Goal: Transaction & Acquisition: Purchase product/service

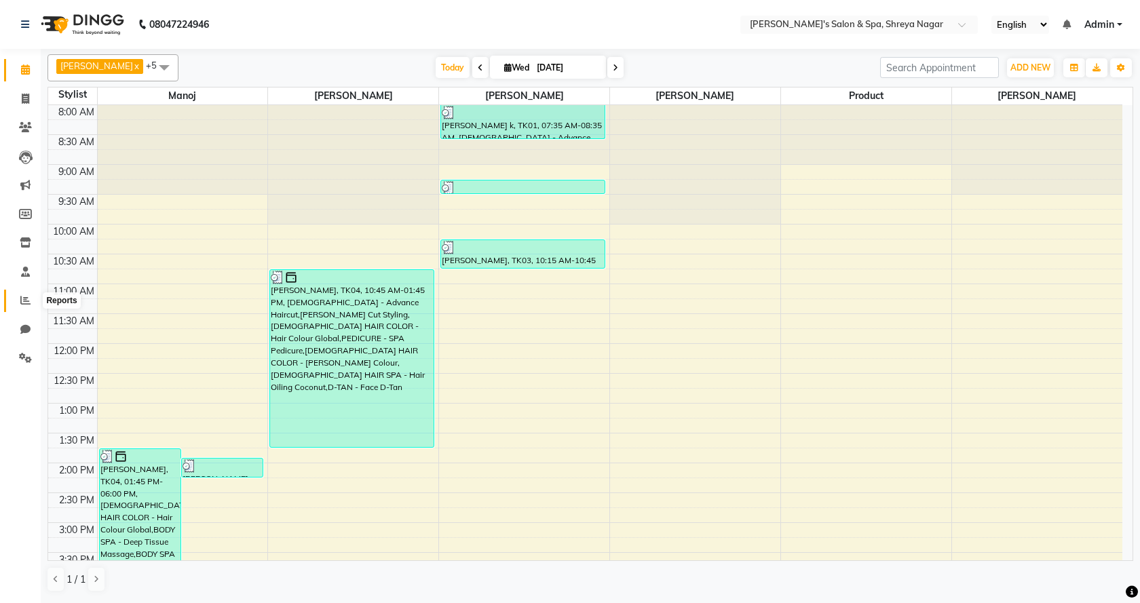
click at [16, 301] on span at bounding box center [26, 301] width 24 height 16
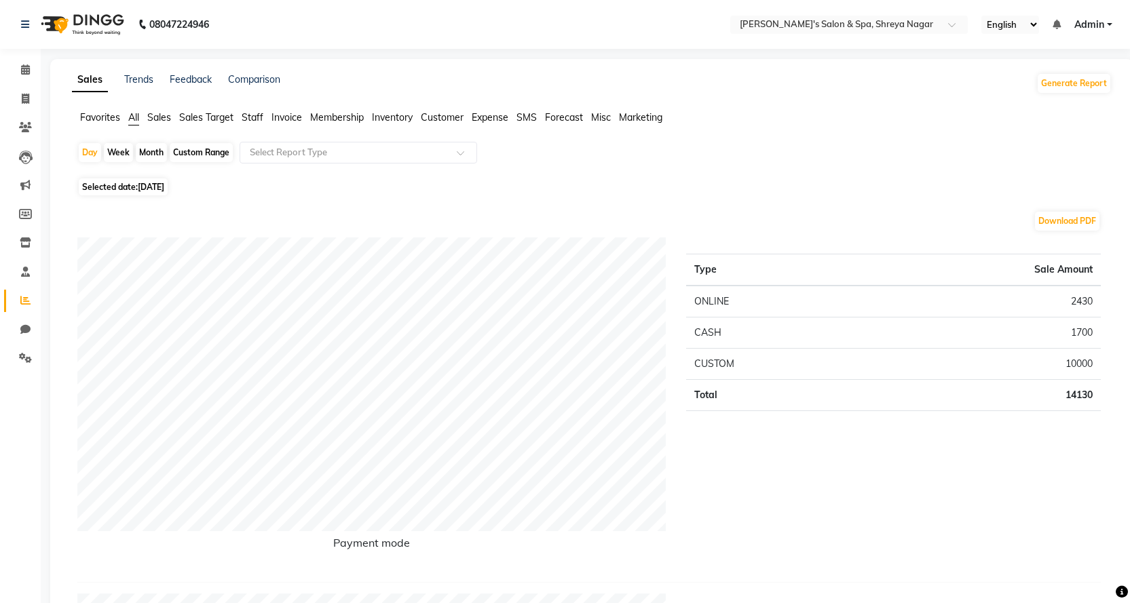
click at [356, 165] on div "Day Week Month Custom Range Select Report Type" at bounding box center [591, 158] width 1029 height 33
click at [365, 159] on div "Select Report Type" at bounding box center [359, 153] width 238 height 22
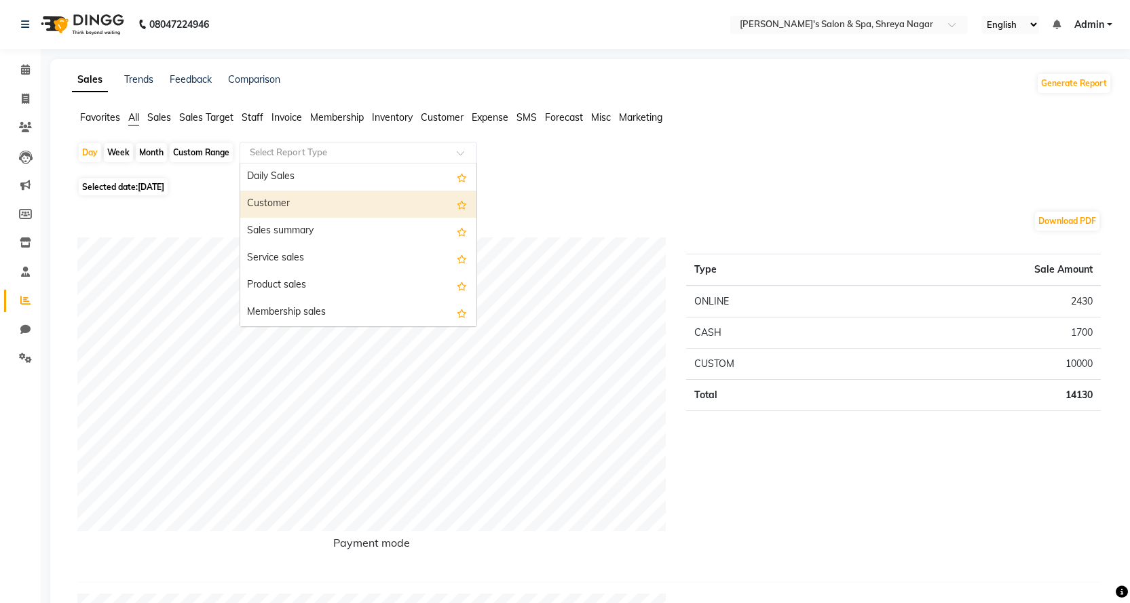
click at [348, 198] on div "Customer" at bounding box center [358, 204] width 236 height 27
select select "full_report"
select select "csv"
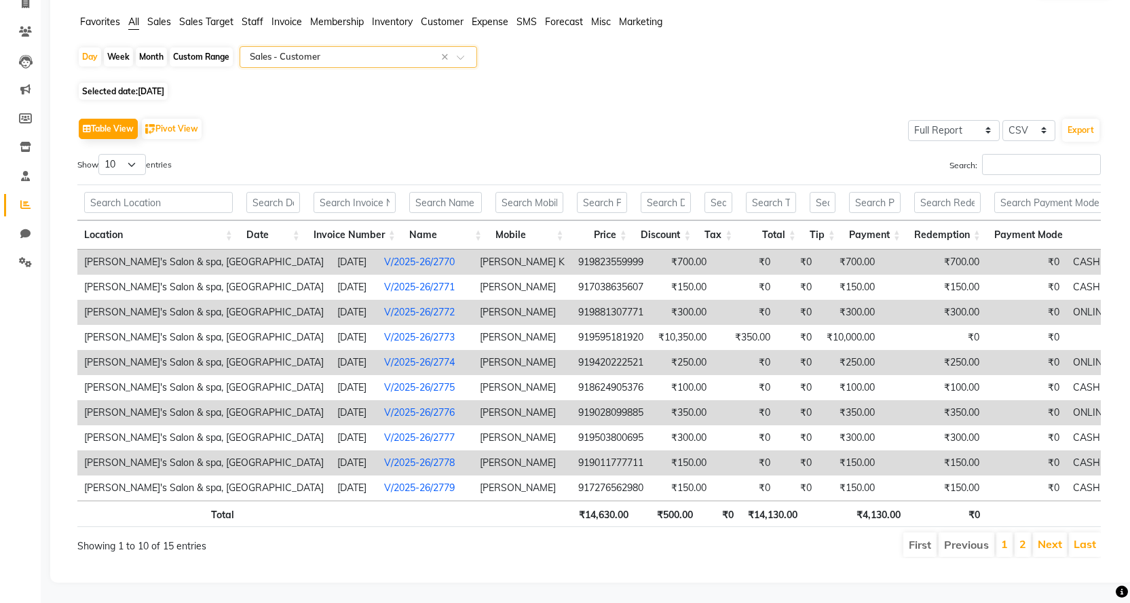
scroll to position [0, 26]
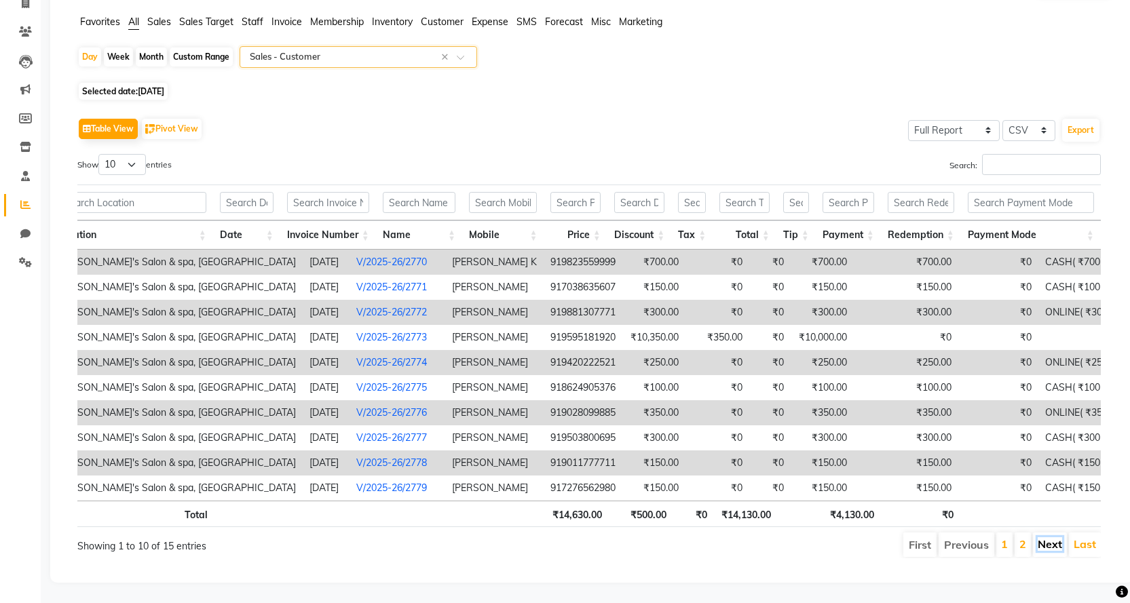
click at [1050, 537] on link "Next" at bounding box center [1050, 544] width 24 height 14
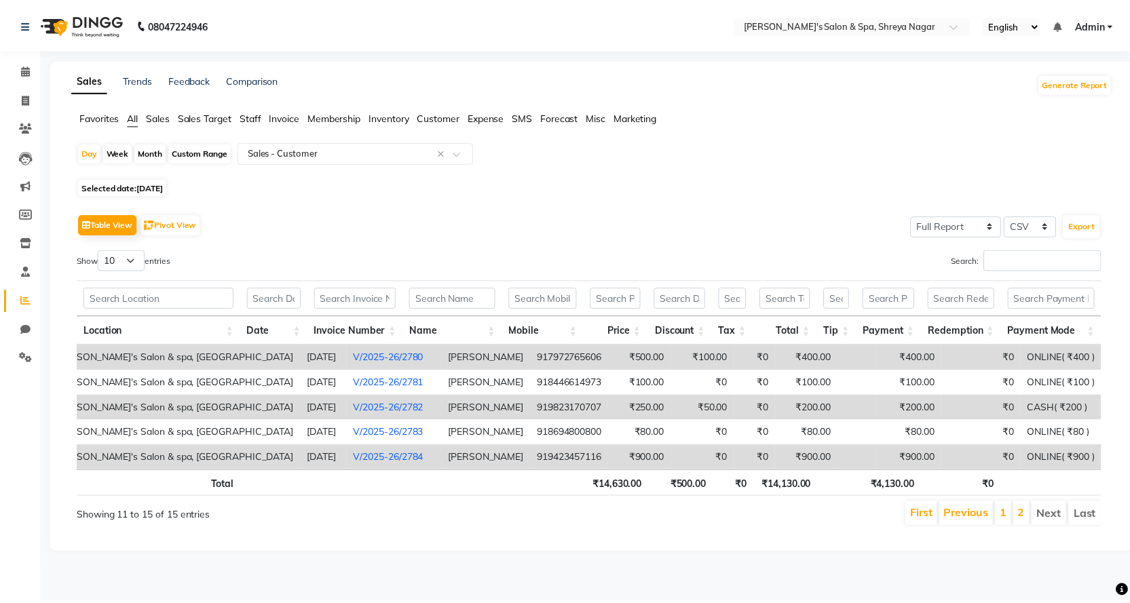
scroll to position [0, 0]
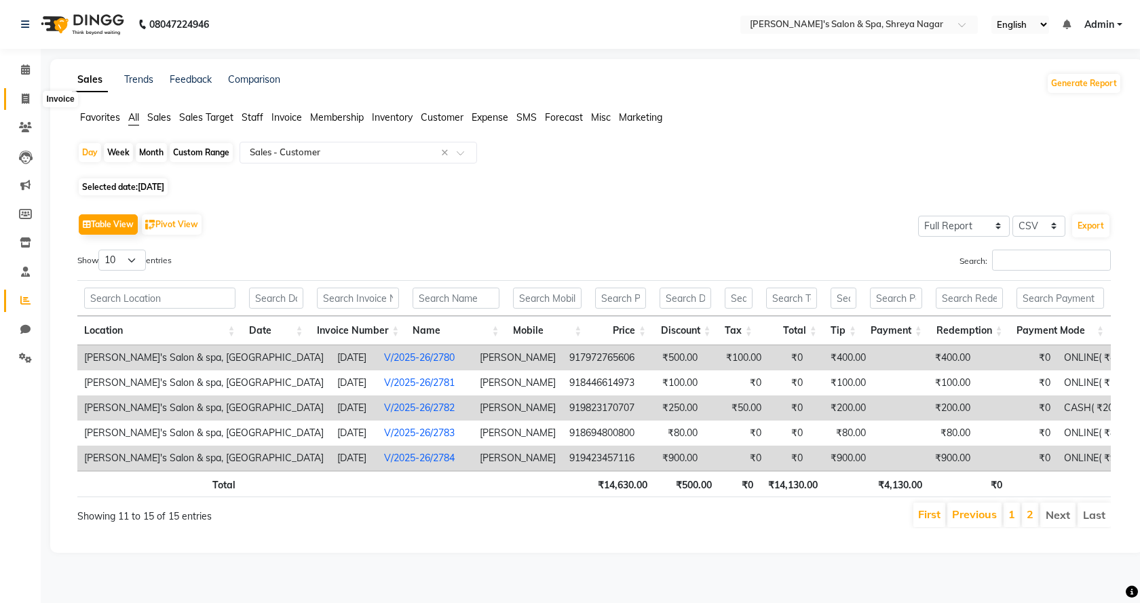
click at [16, 105] on span at bounding box center [26, 100] width 24 height 16
select select "service"
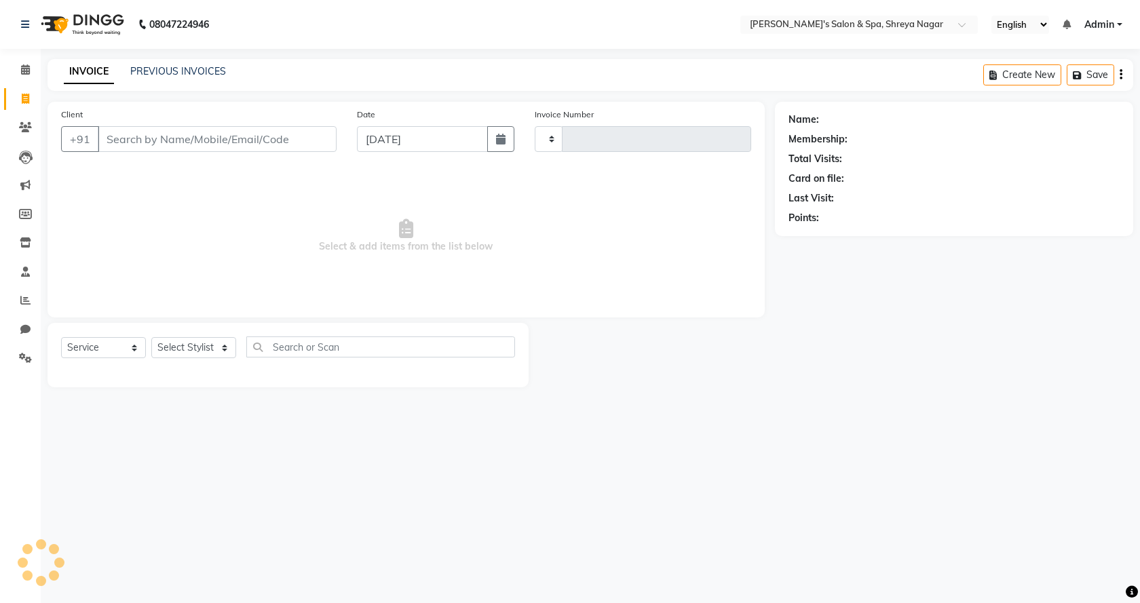
type input "2785"
select select "7591"
click at [238, 126] on input "Client" at bounding box center [217, 139] width 239 height 26
click at [239, 135] on input "Client" at bounding box center [217, 139] width 239 height 26
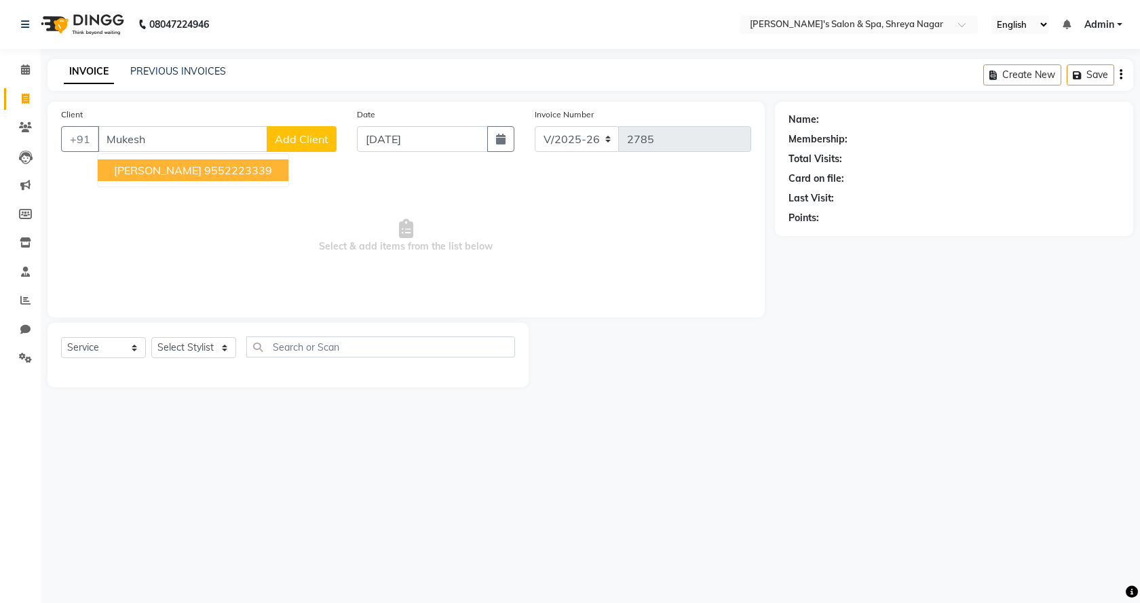
click at [174, 165] on span "[PERSON_NAME]" at bounding box center [158, 171] width 88 height 14
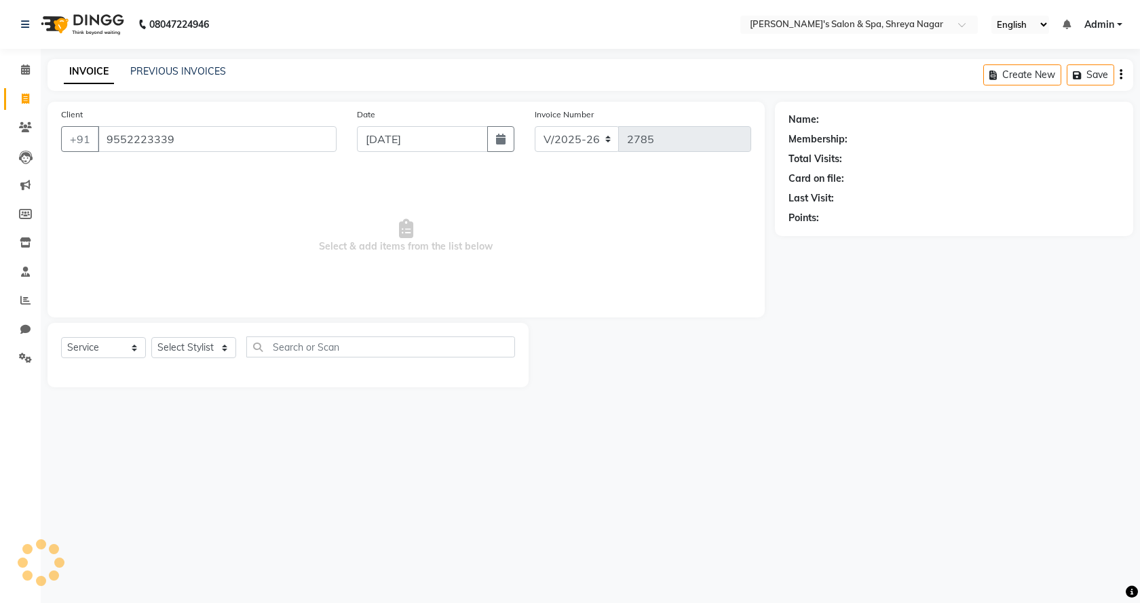
type input "9552223339"
select select "1: Object"
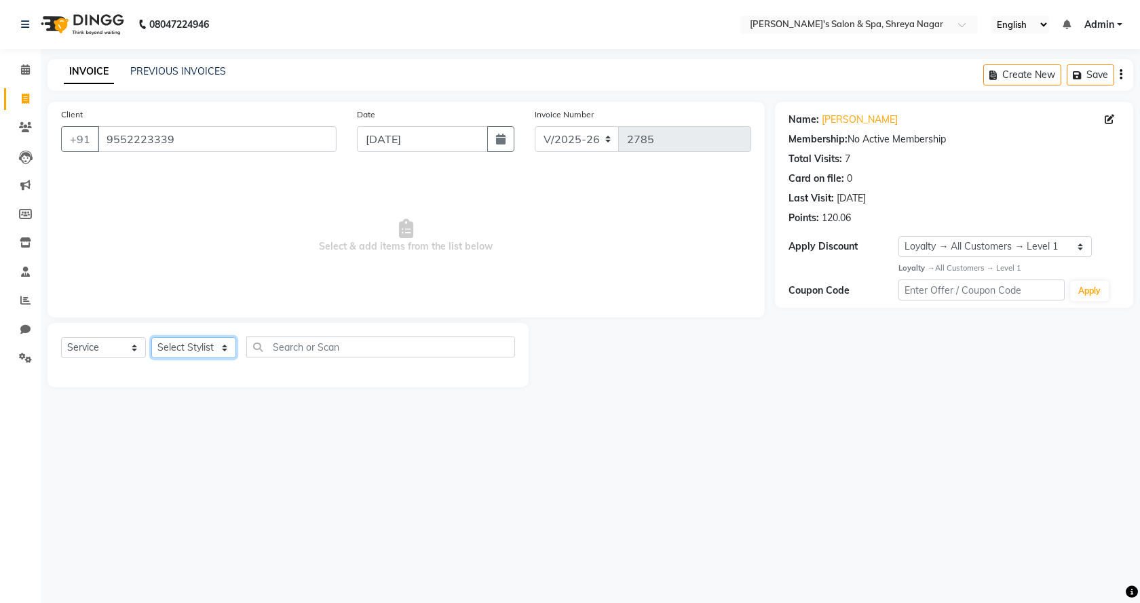
click at [223, 352] on select "Select Stylist [PERSON_NAME] [PERSON_NAME] [PERSON_NAME] Product Reception" at bounding box center [193, 347] width 85 height 21
select select "67482"
click at [151, 337] on select "Select Stylist [PERSON_NAME] [PERSON_NAME] [PERSON_NAME] Product Reception" at bounding box center [193, 347] width 85 height 21
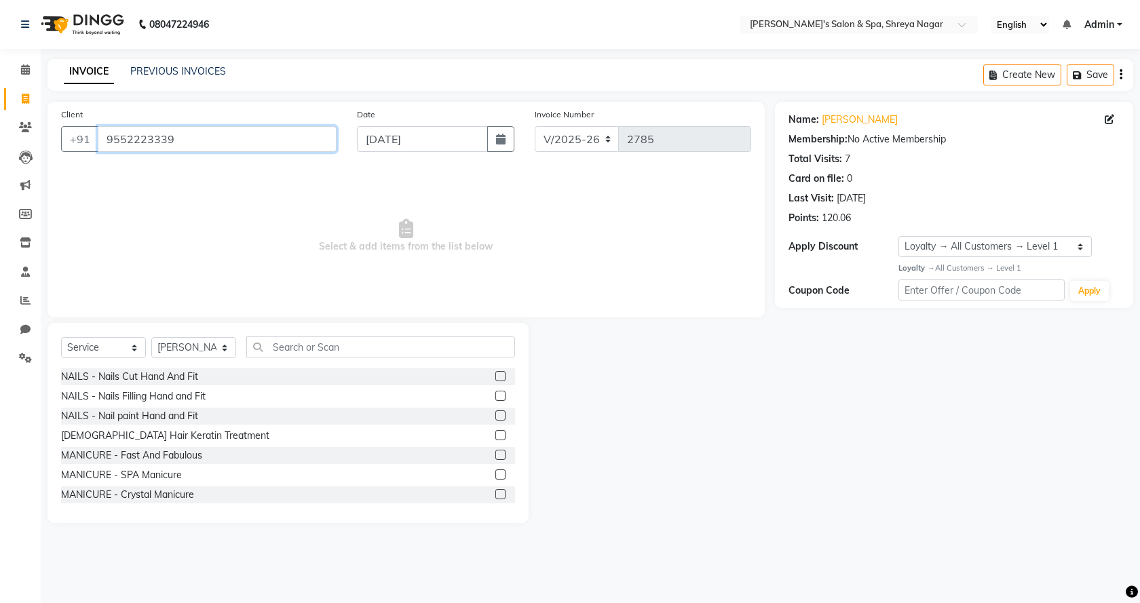
click at [213, 143] on input "9552223339" at bounding box center [217, 139] width 239 height 26
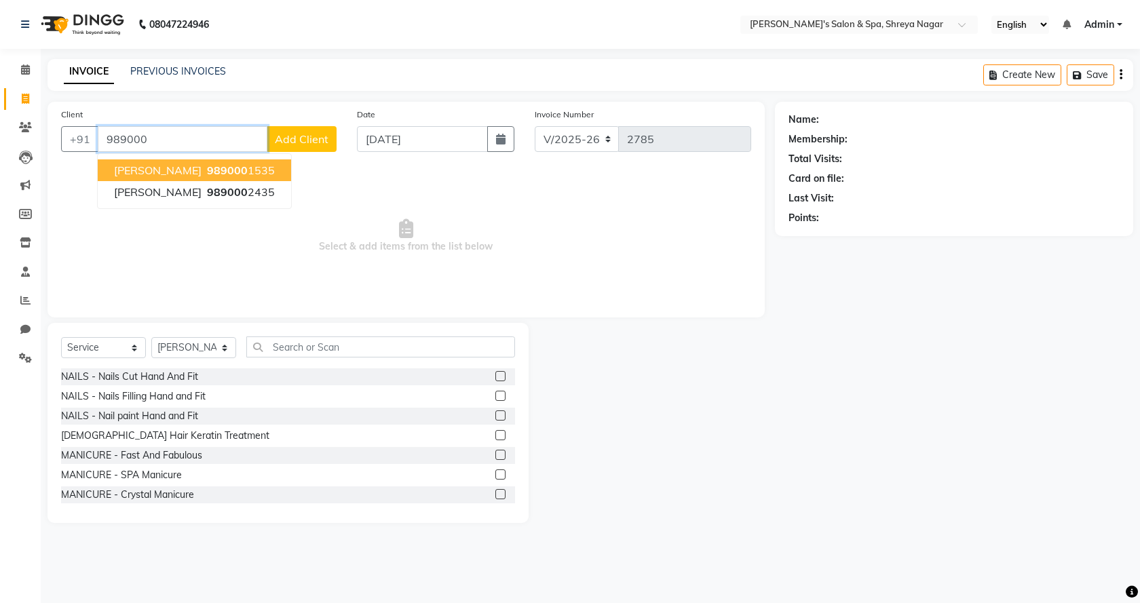
click at [172, 166] on span "[PERSON_NAME]" at bounding box center [158, 171] width 88 height 14
type input "9890001535"
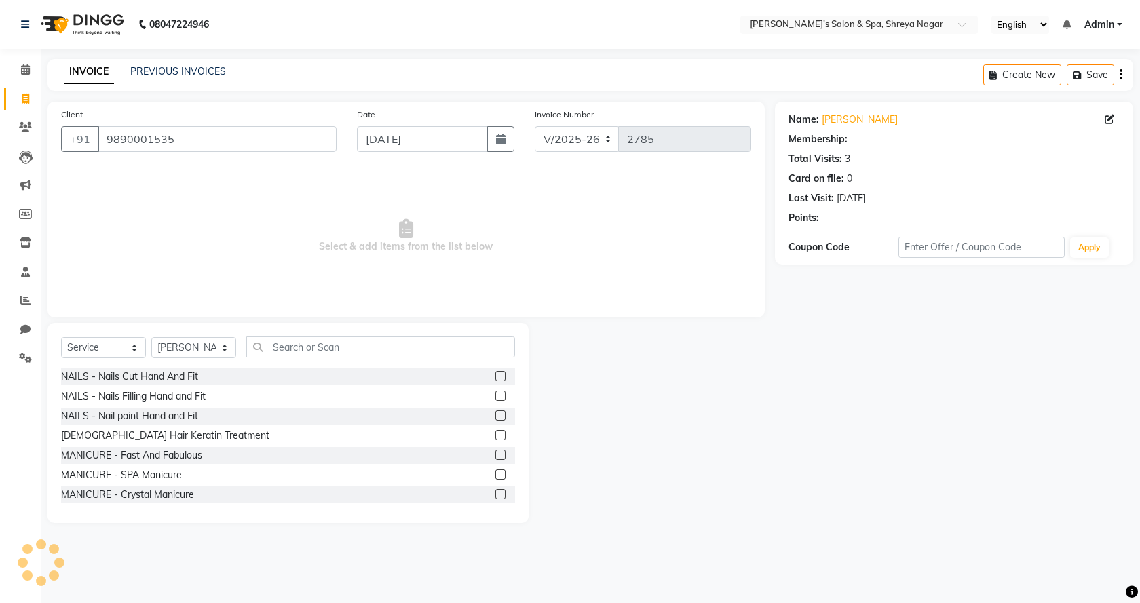
select select "1: Object"
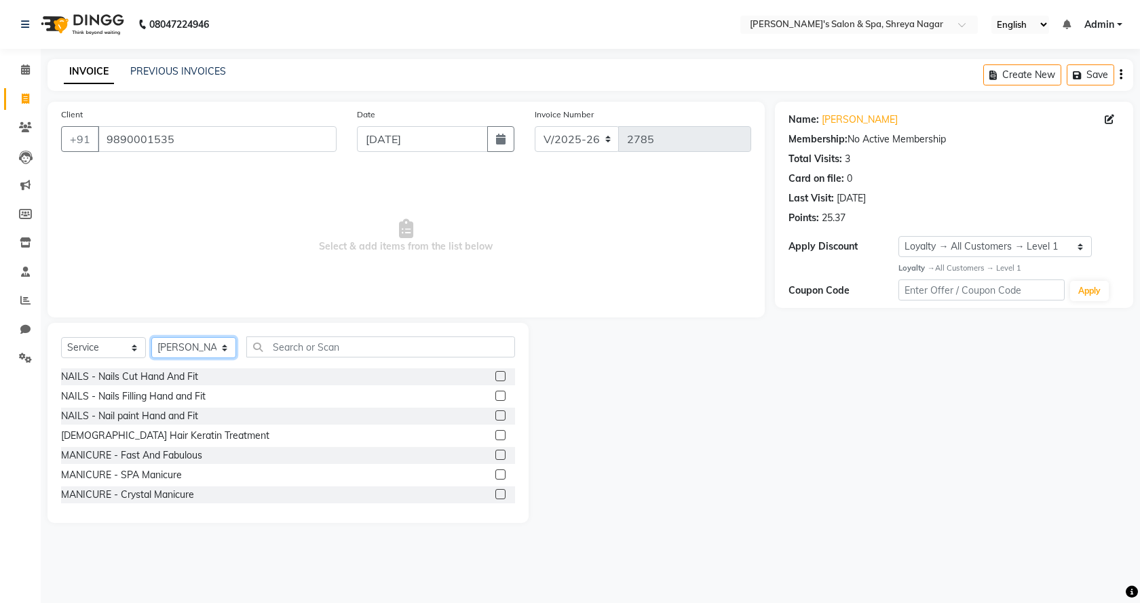
click at [207, 341] on select "Select Stylist [PERSON_NAME] [PERSON_NAME] [PERSON_NAME] Product Reception" at bounding box center [193, 347] width 85 height 21
click at [206, 345] on select "Select Stylist [PERSON_NAME] [PERSON_NAME] [PERSON_NAME] Product Reception" at bounding box center [193, 347] width 85 height 21
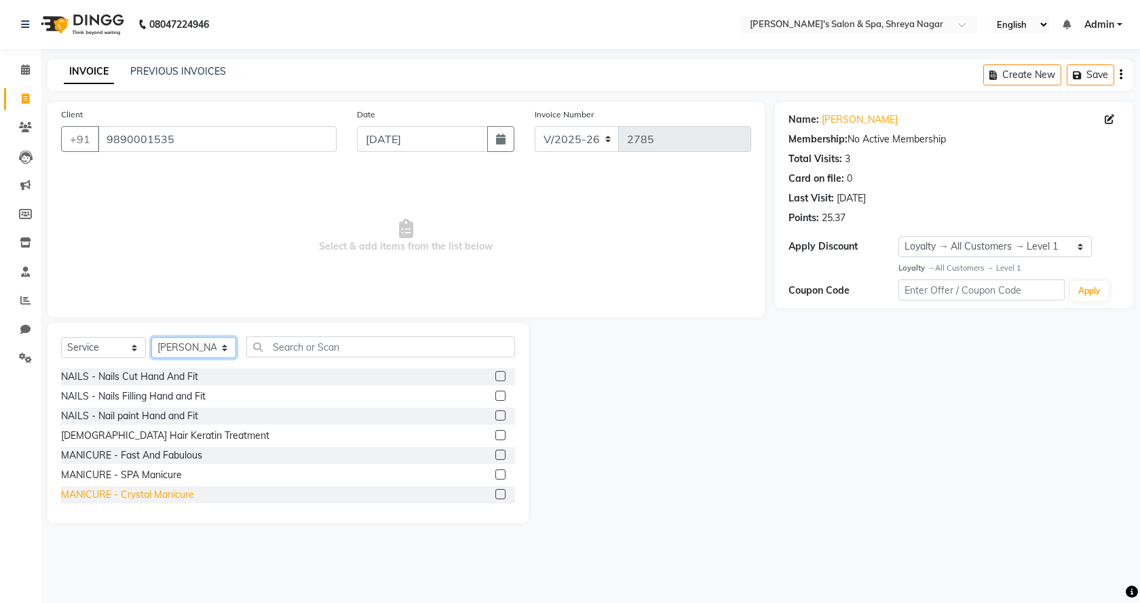
select select "67478"
click at [151, 337] on select "Select Stylist [PERSON_NAME] [PERSON_NAME] [PERSON_NAME] Product Reception" at bounding box center [193, 347] width 85 height 21
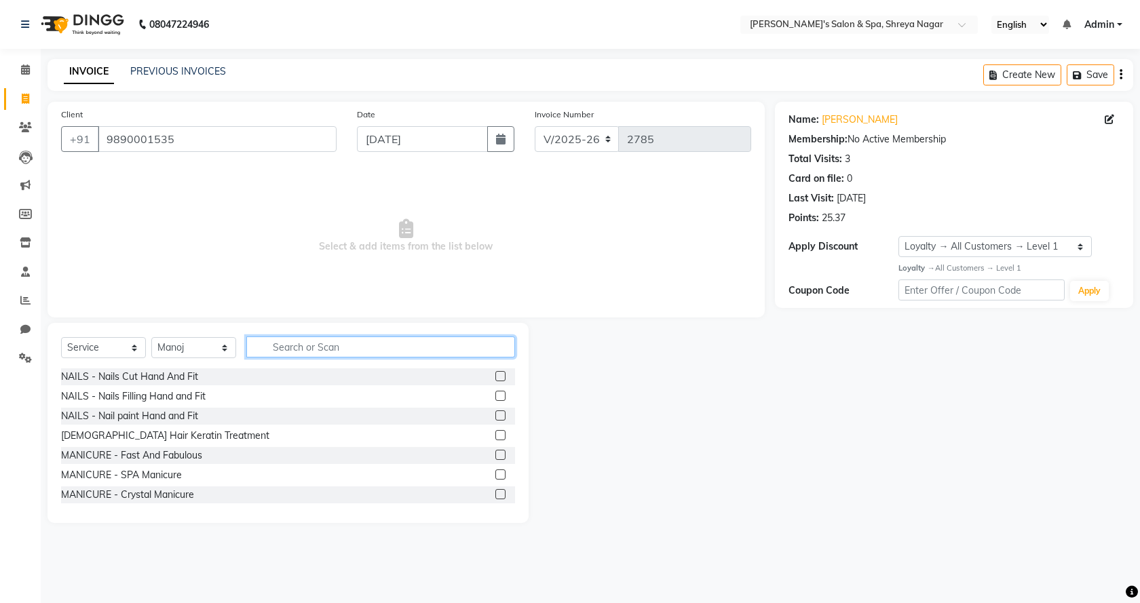
click at [341, 350] on input "text" at bounding box center [380, 347] width 269 height 21
type input "bea"
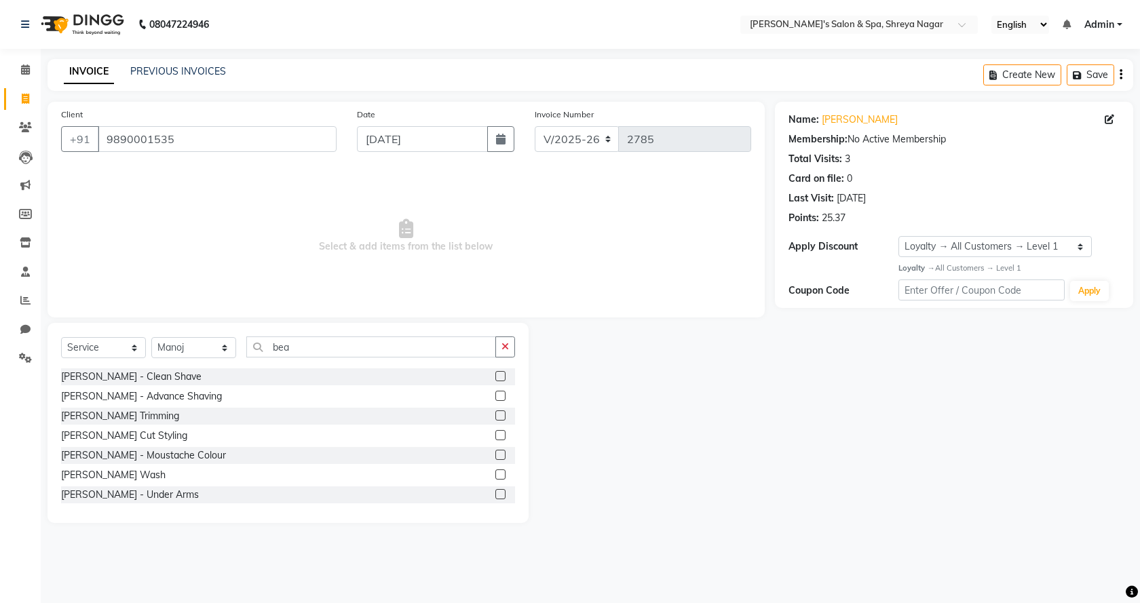
click at [495, 434] on label at bounding box center [500, 435] width 10 height 10
click at [495, 434] on input "checkbox" at bounding box center [499, 436] width 9 height 9
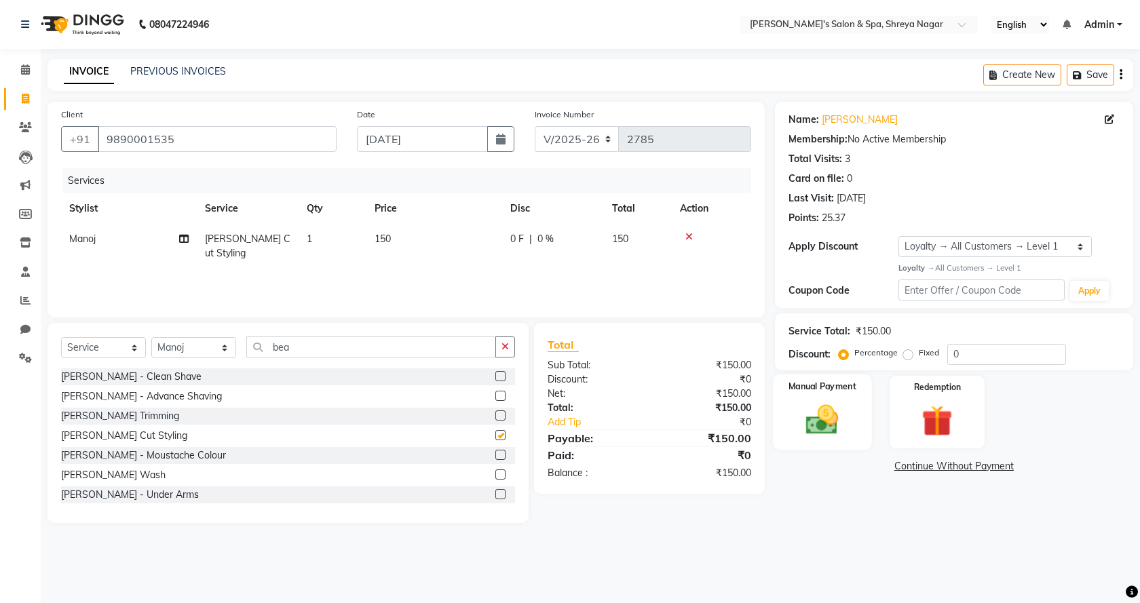
checkbox input "false"
click at [836, 409] on img at bounding box center [822, 419] width 53 height 37
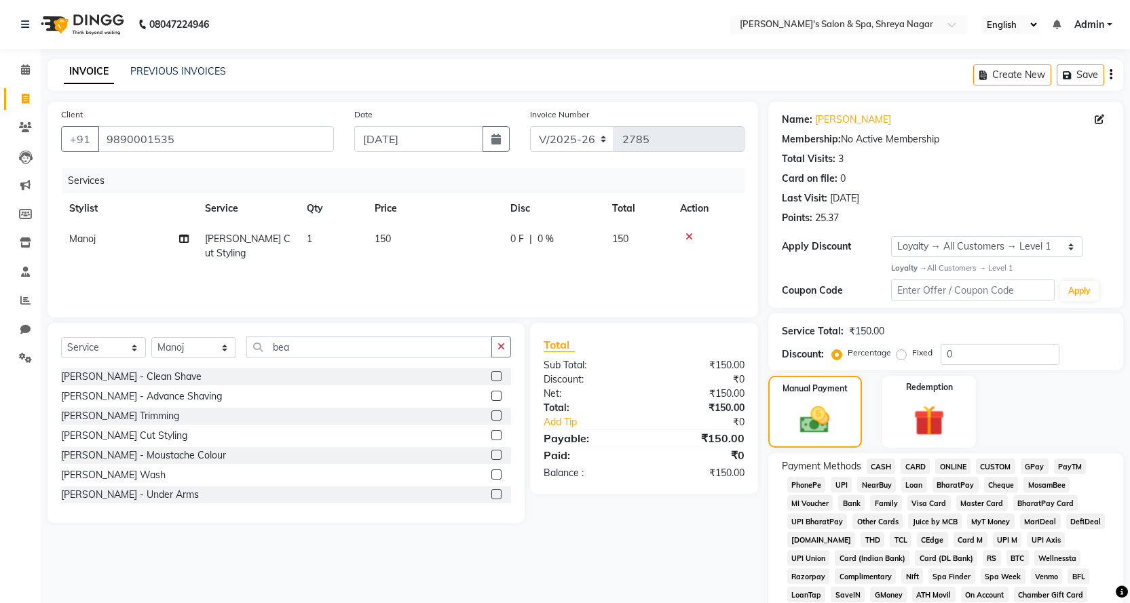
click at [953, 466] on span "ONLINE" at bounding box center [952, 467] width 35 height 16
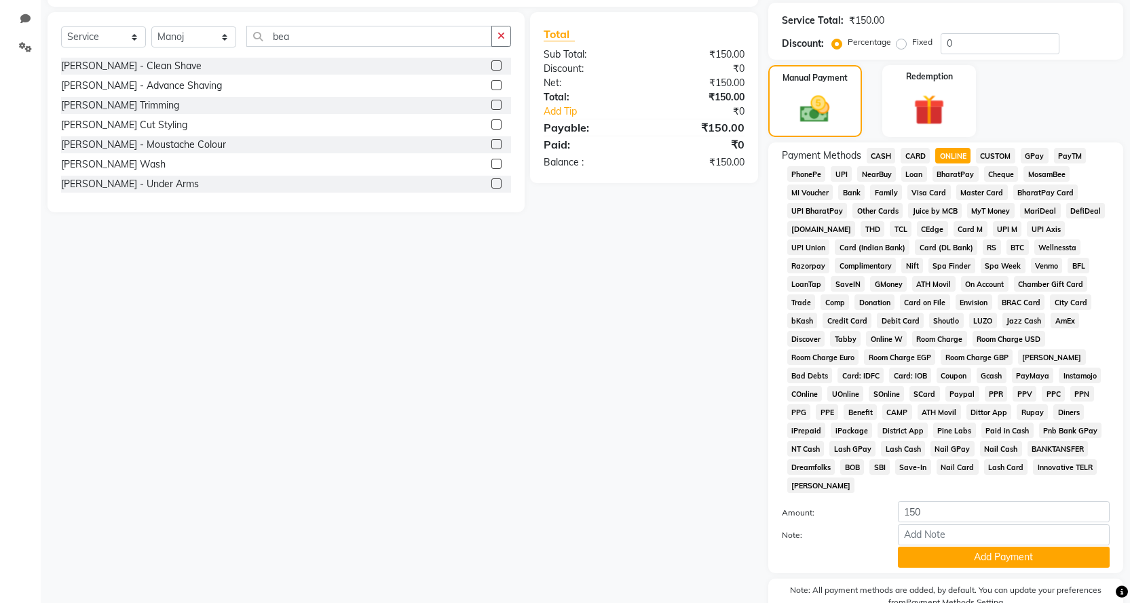
scroll to position [362, 0]
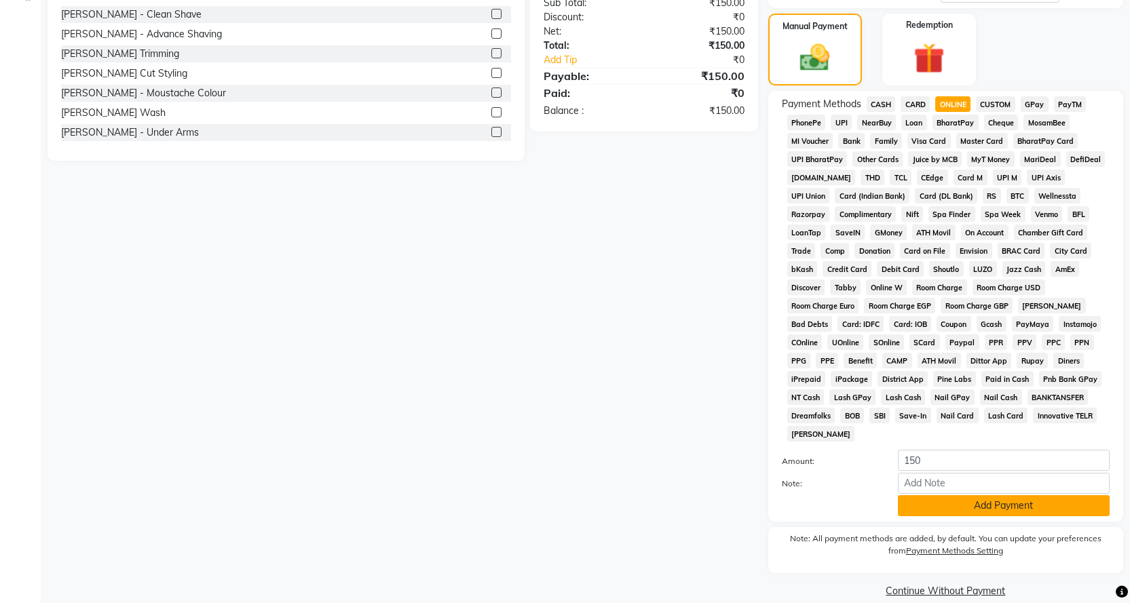
click at [956, 495] on button "Add Payment" at bounding box center [1004, 505] width 212 height 21
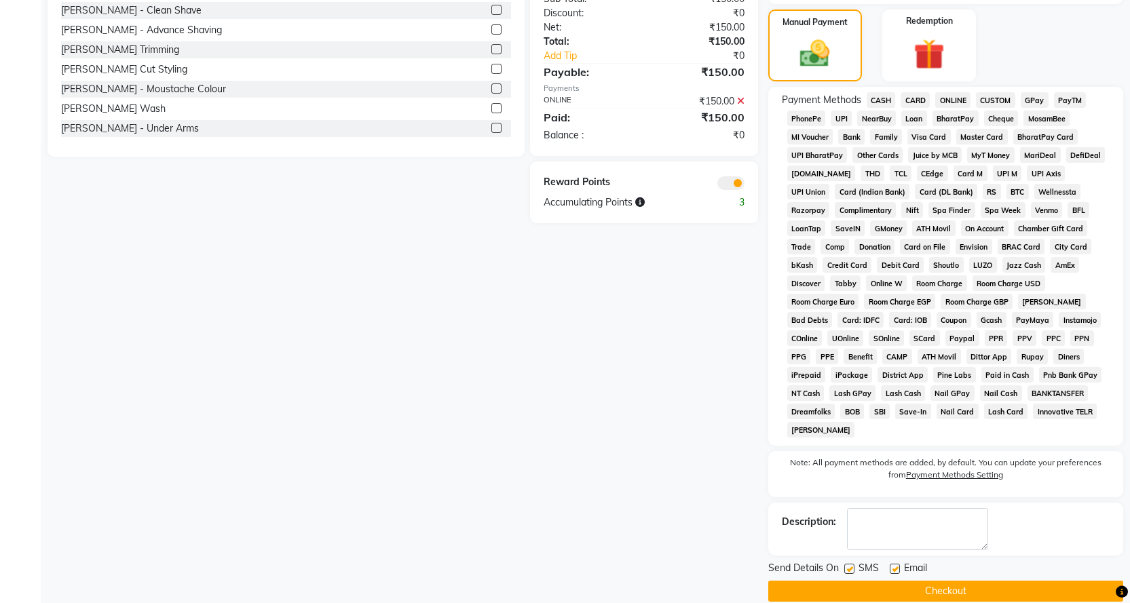
scroll to position [367, 0]
click at [974, 580] on button "Checkout" at bounding box center [945, 590] width 355 height 21
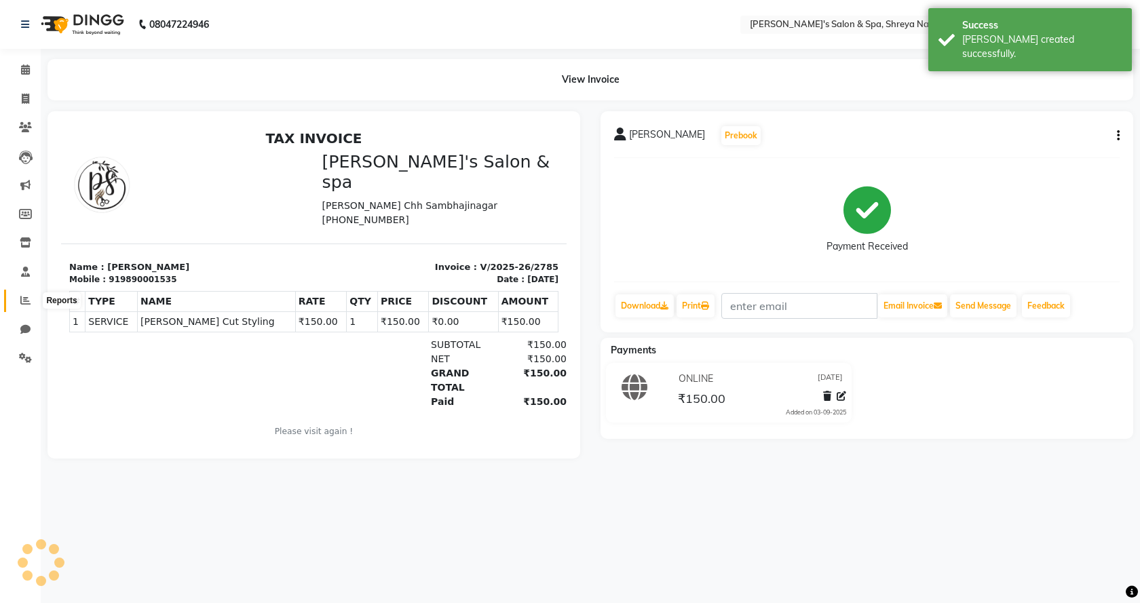
click at [22, 299] on icon at bounding box center [25, 300] width 10 height 10
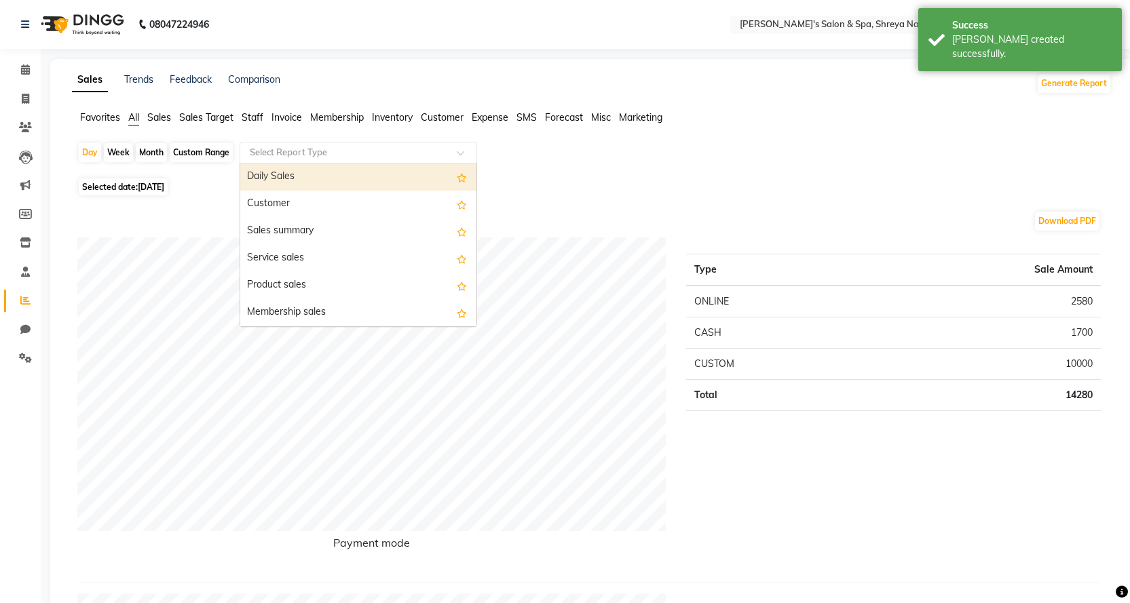
click at [304, 157] on input "text" at bounding box center [344, 153] width 195 height 14
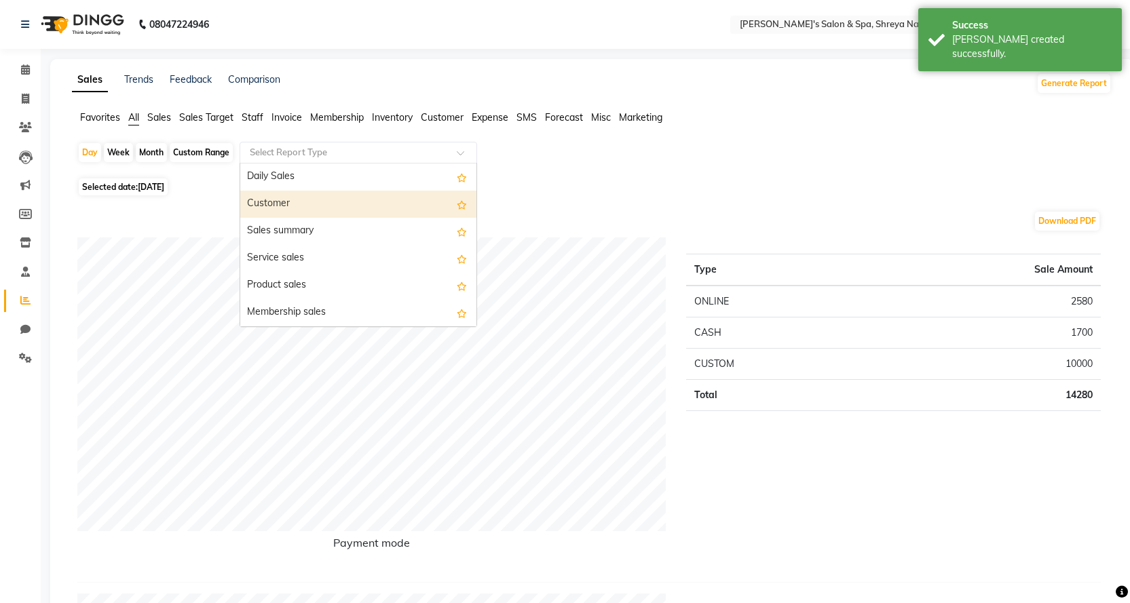
click at [292, 202] on div "Customer" at bounding box center [358, 204] width 236 height 27
select select "full_report"
select select "csv"
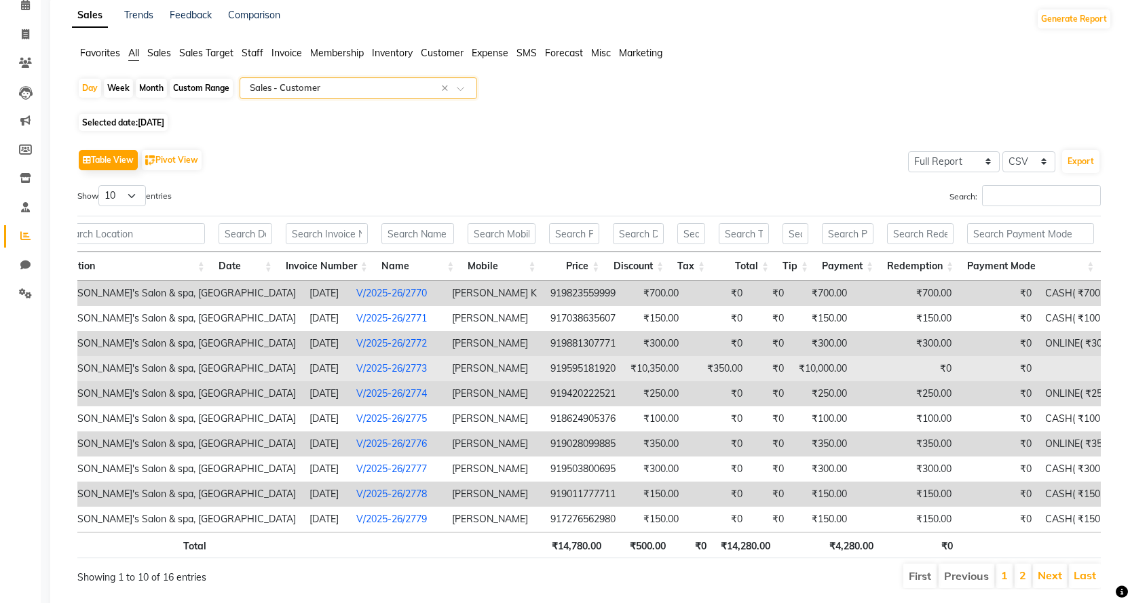
scroll to position [116, 0]
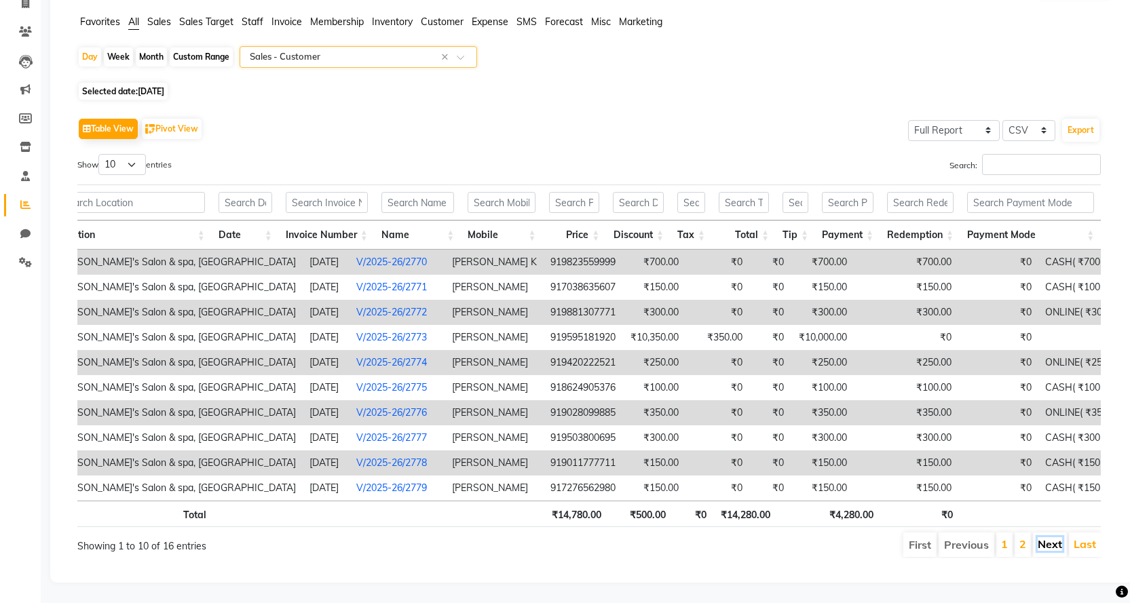
click at [1051, 537] on link "Next" at bounding box center [1050, 544] width 24 height 14
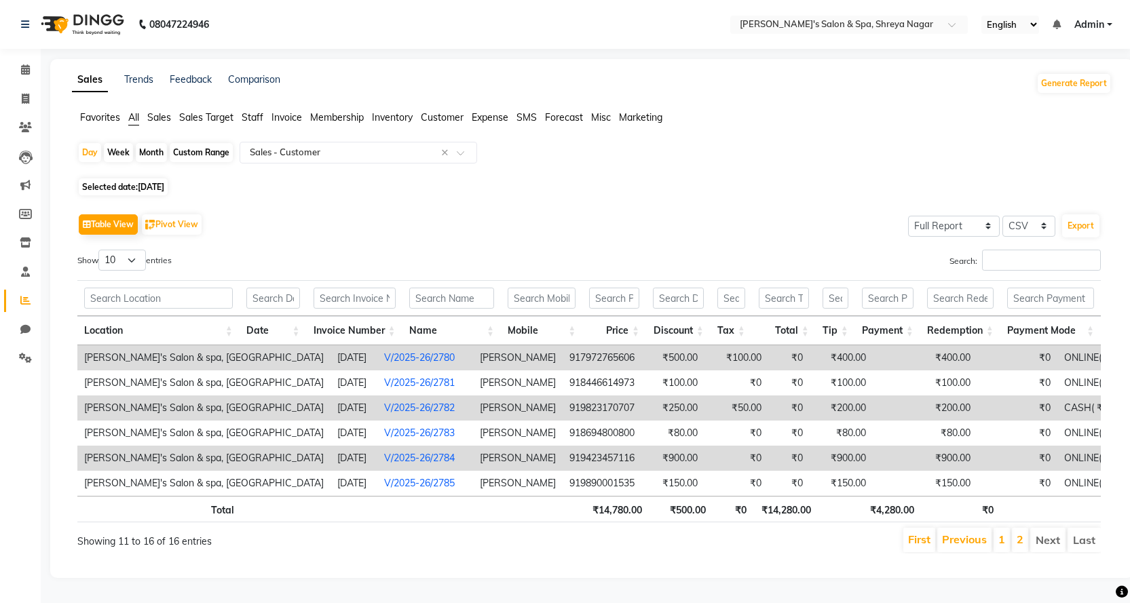
scroll to position [0, 0]
click at [963, 539] on link "Previous" at bounding box center [964, 540] width 45 height 14
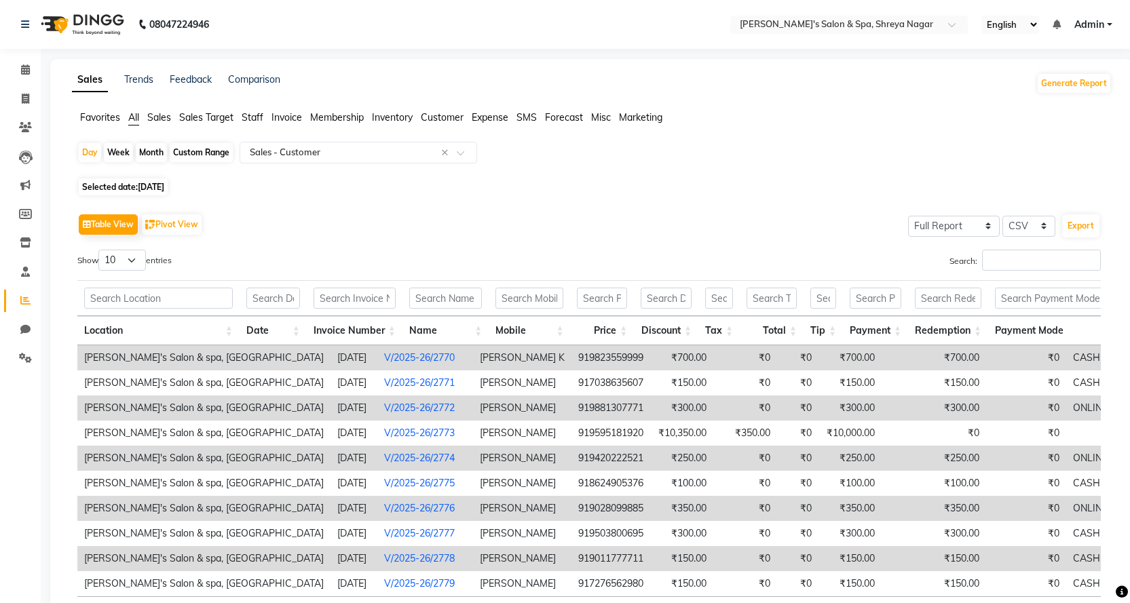
click at [1105, 24] on link "Admin" at bounding box center [1093, 25] width 38 height 14
click at [1074, 92] on link "Sign out" at bounding box center [1043, 93] width 124 height 21
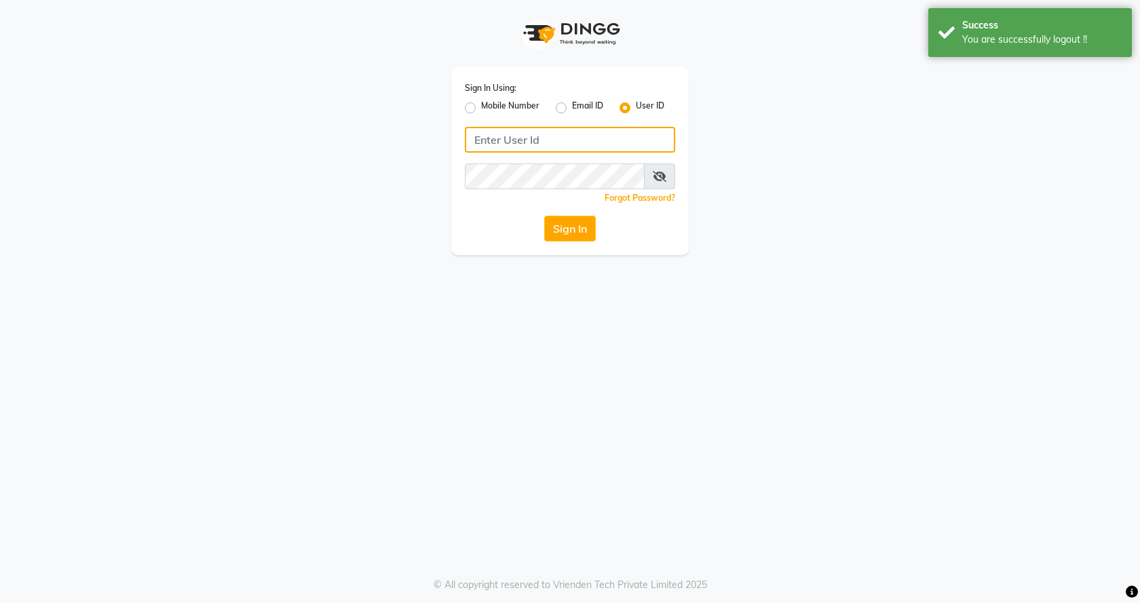
type input "7888023491"
